Goal: Task Accomplishment & Management: Complete application form

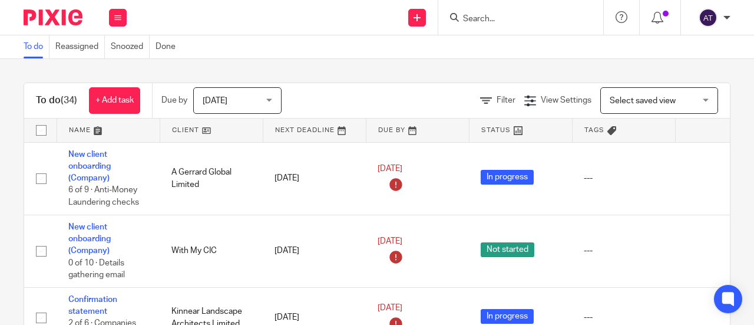
click at [501, 18] on input "Search" at bounding box center [515, 19] width 106 height 11
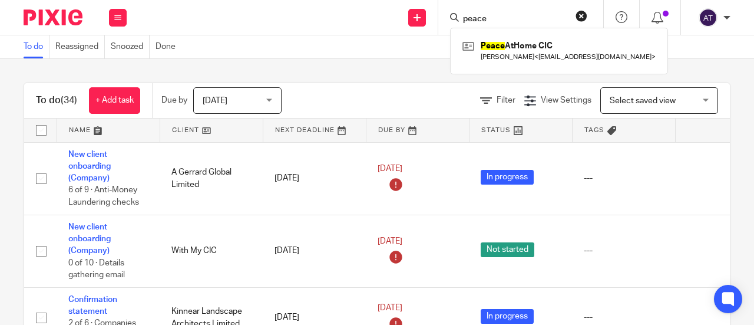
type input "peace"
click at [497, 36] on div "Peace AtHome CIC [PERSON_NAME] < [EMAIL_ADDRESS][DOMAIN_NAME] >" at bounding box center [559, 51] width 218 height 46
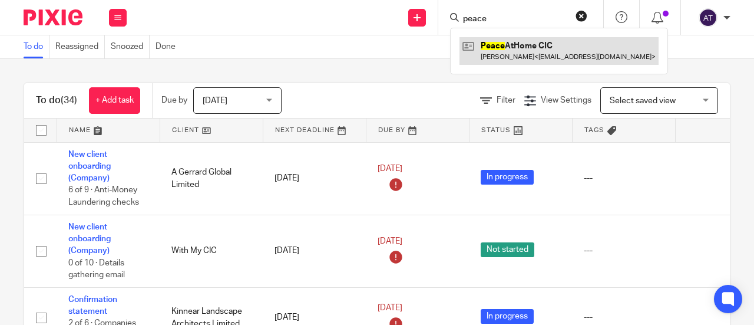
click at [501, 44] on link at bounding box center [559, 50] width 199 height 27
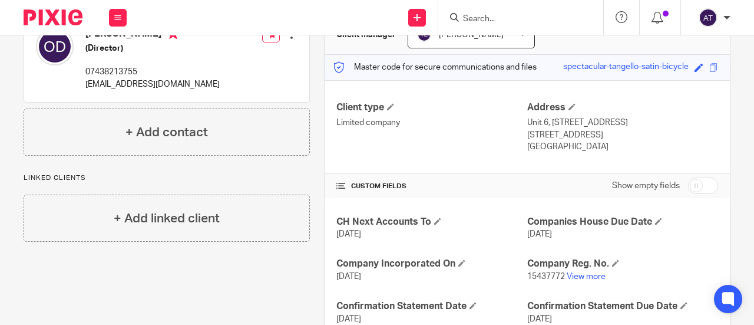
scroll to position [177, 0]
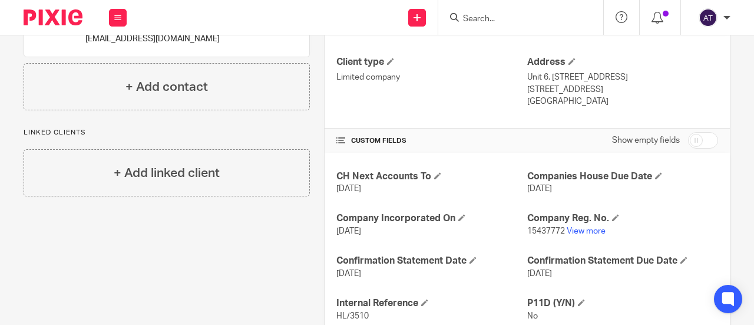
click at [698, 137] on input "checkbox" at bounding box center [703, 140] width 30 height 16
checkbox input "true"
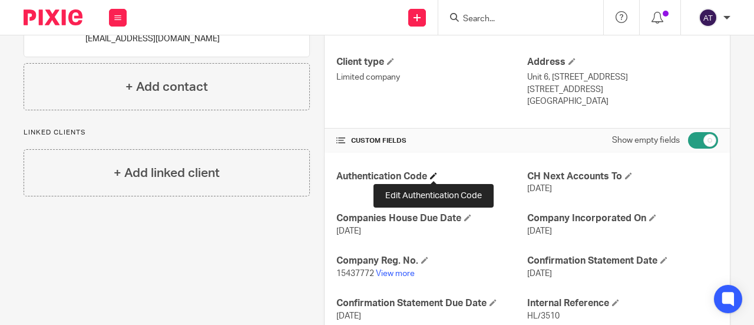
click at [431, 173] on span at bounding box center [433, 175] width 7 height 7
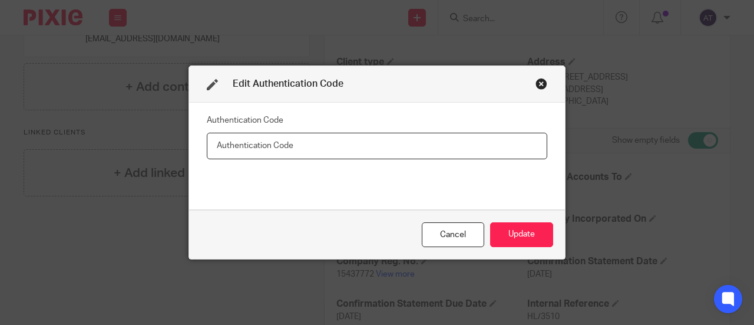
click at [276, 151] on input "text" at bounding box center [377, 146] width 341 height 27
paste input "JQ8TAM"
type input "JQ8TAM"
click at [535, 228] on button "Update" at bounding box center [521, 234] width 63 height 25
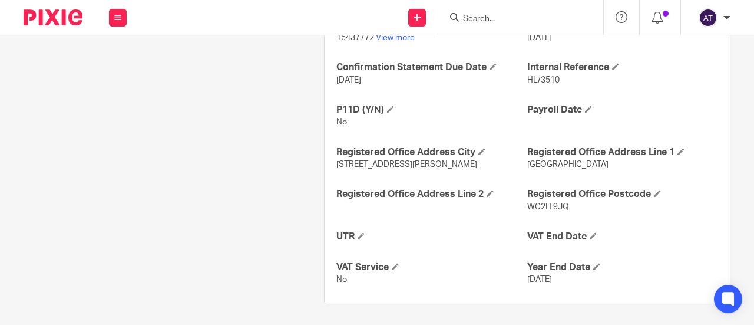
scroll to position [414, 0]
click at [358, 235] on span at bounding box center [361, 234] width 7 height 7
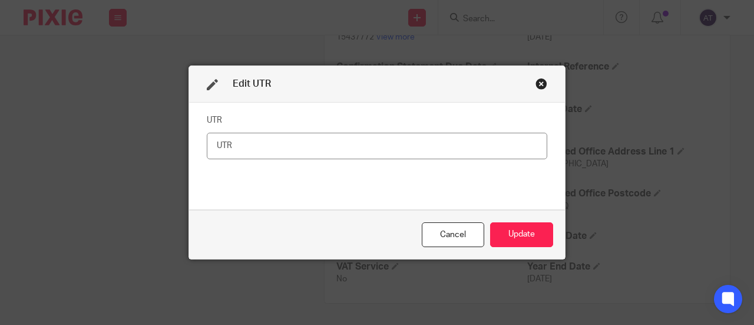
click at [306, 137] on input "text" at bounding box center [377, 146] width 341 height 27
click at [304, 141] on input "text" at bounding box center [377, 146] width 341 height 27
click at [239, 144] on input "29693 21658" at bounding box center [377, 146] width 341 height 27
drag, startPoint x: 212, startPoint y: 146, endPoint x: 312, endPoint y: 149, distance: 100.2
click at [312, 149] on input "2969321658" at bounding box center [377, 146] width 341 height 27
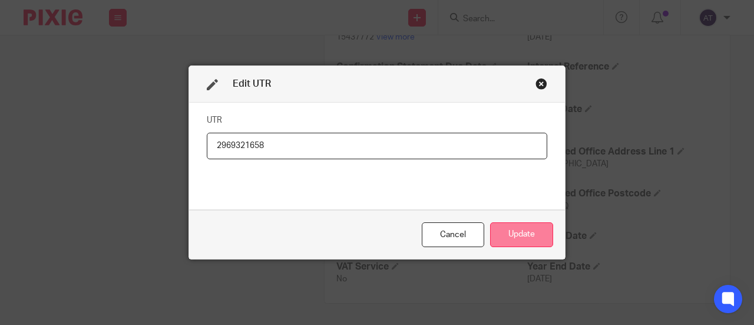
type input "2969321658"
click at [527, 233] on button "Update" at bounding box center [521, 234] width 63 height 25
